Goal: Find specific page/section: Find specific page/section

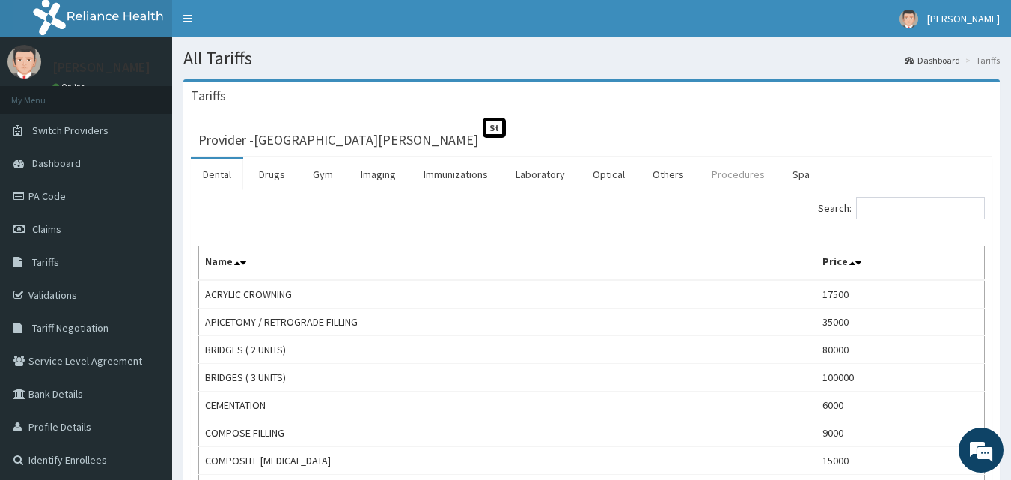
click at [731, 170] on link "Procedures" at bounding box center [737, 174] width 77 height 31
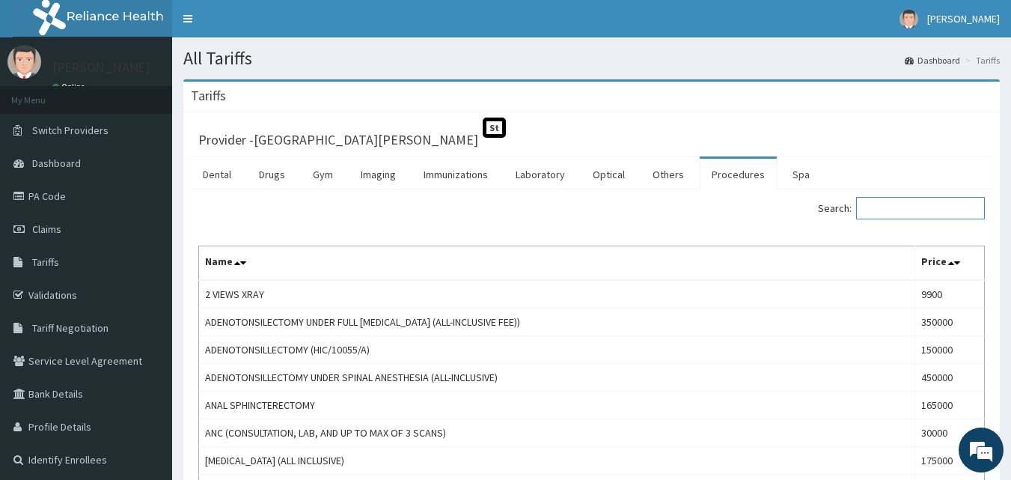
click at [880, 215] on input "Search:" at bounding box center [920, 208] width 129 height 22
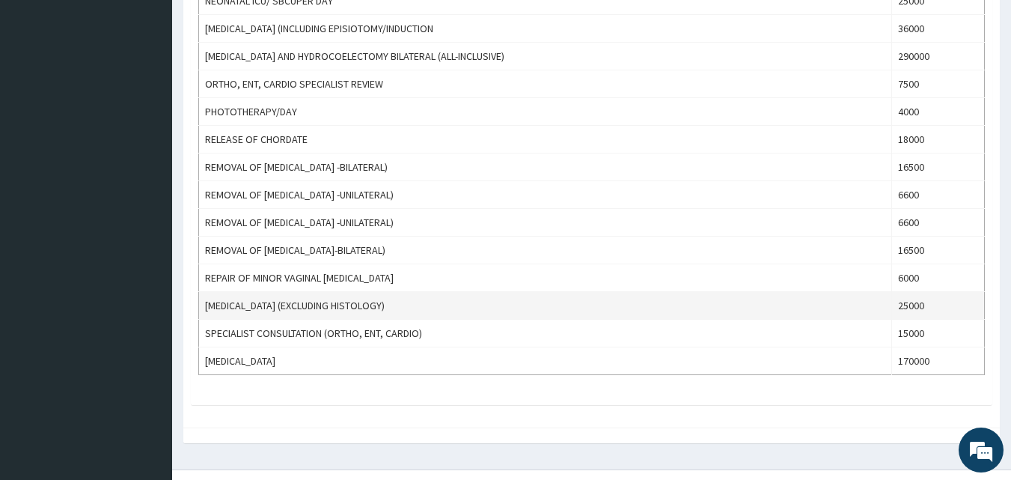
scroll to position [1179, 0]
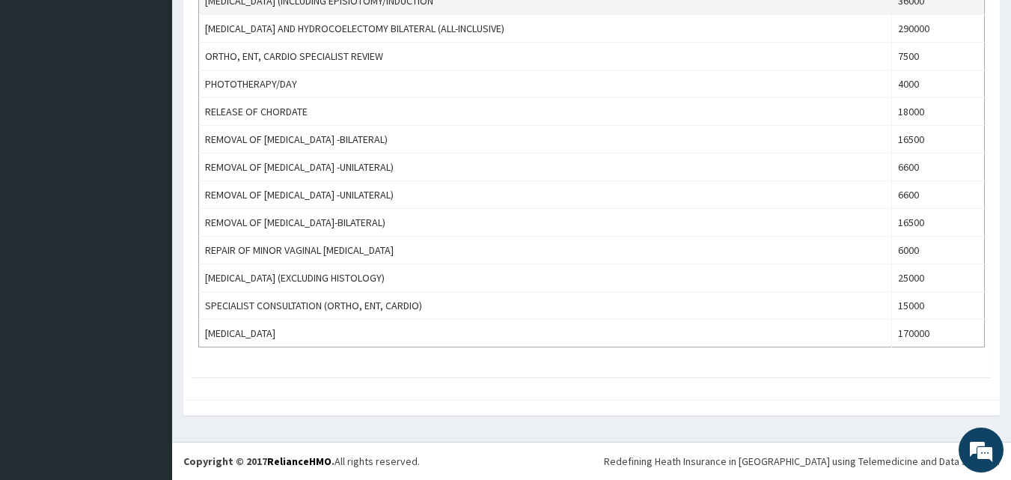
type input "OR"
